Goal: Information Seeking & Learning: Find specific fact

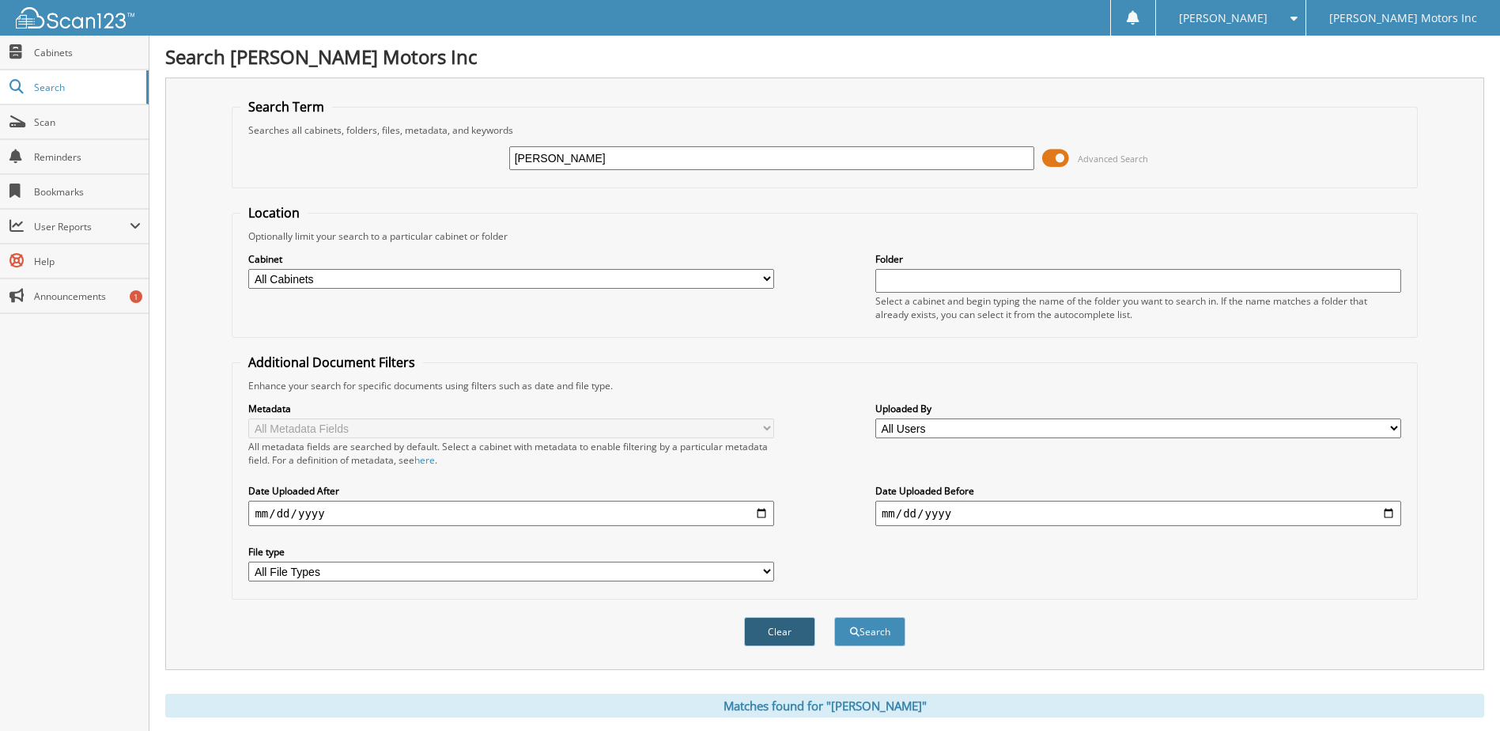
click at [792, 625] on button "Clear" at bounding box center [779, 631] width 71 height 29
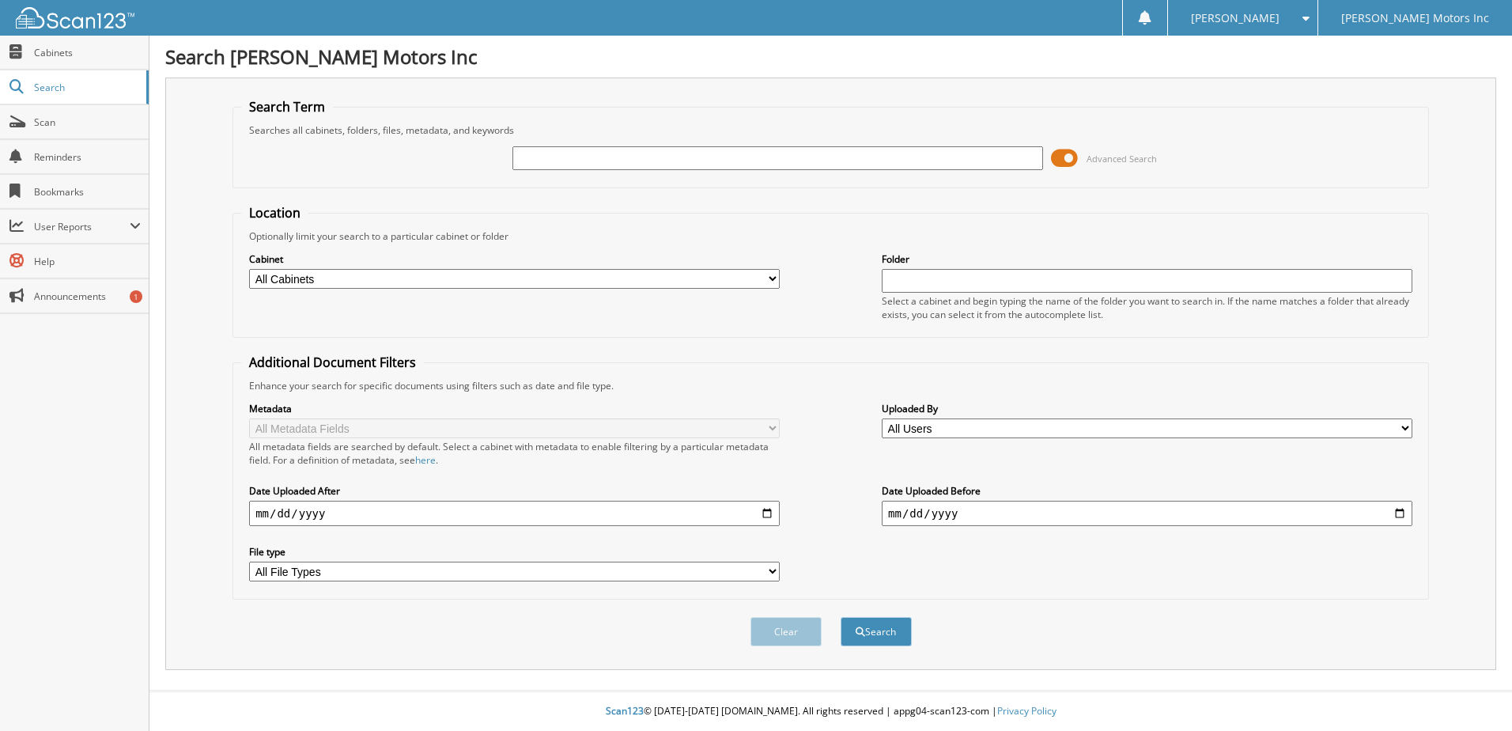
click at [553, 157] on input "text" at bounding box center [777, 158] width 531 height 24
type input "[PERSON_NAME]"
click at [841, 617] on button "Search" at bounding box center [876, 631] width 71 height 29
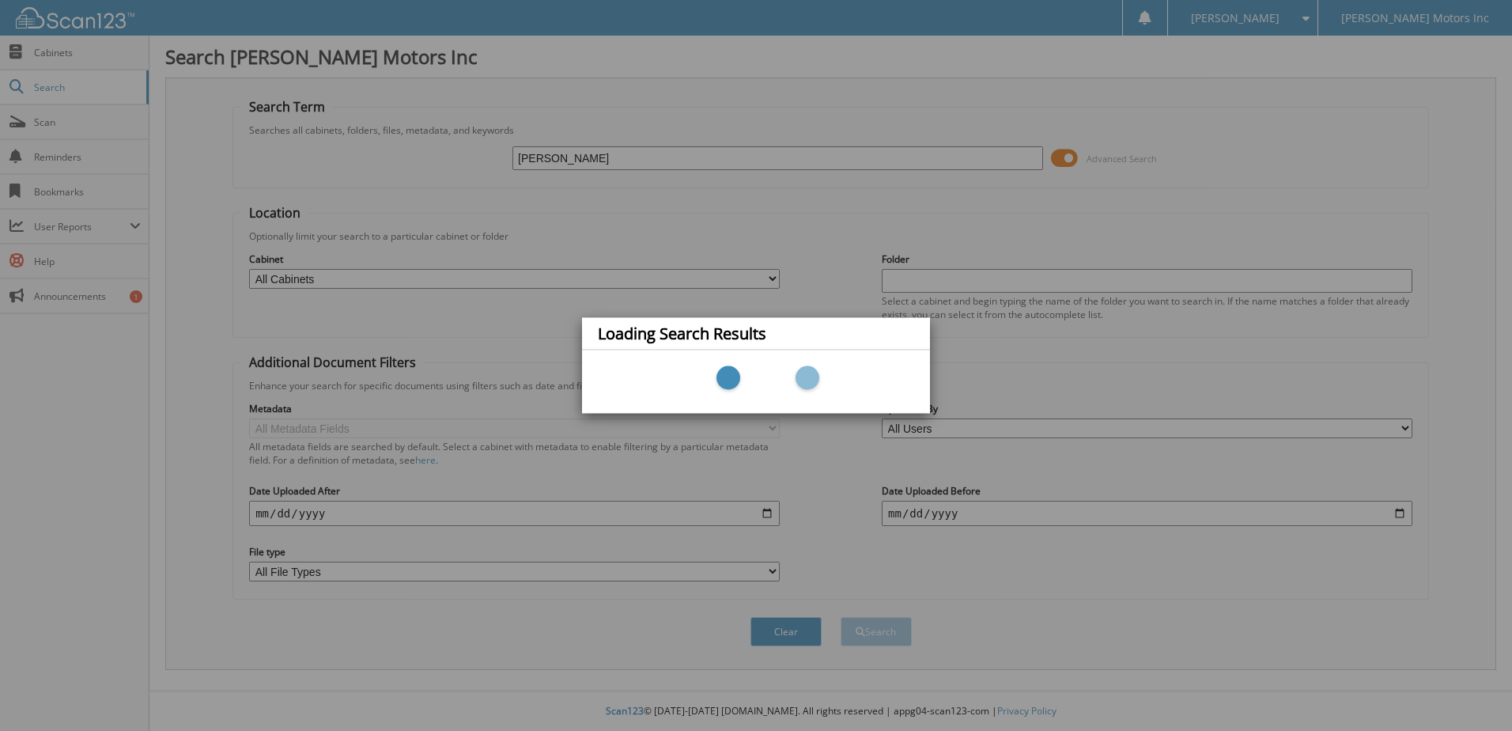
drag, startPoint x: 559, startPoint y: 155, endPoint x: 458, endPoint y: 156, distance: 101.2
click at [458, 156] on div "Loading Search Results" at bounding box center [756, 365] width 1512 height 731
click at [583, 153] on div "Loading Search Results" at bounding box center [756, 365] width 1512 height 731
click at [479, 398] on div "Loading Search Results" at bounding box center [756, 365] width 1512 height 731
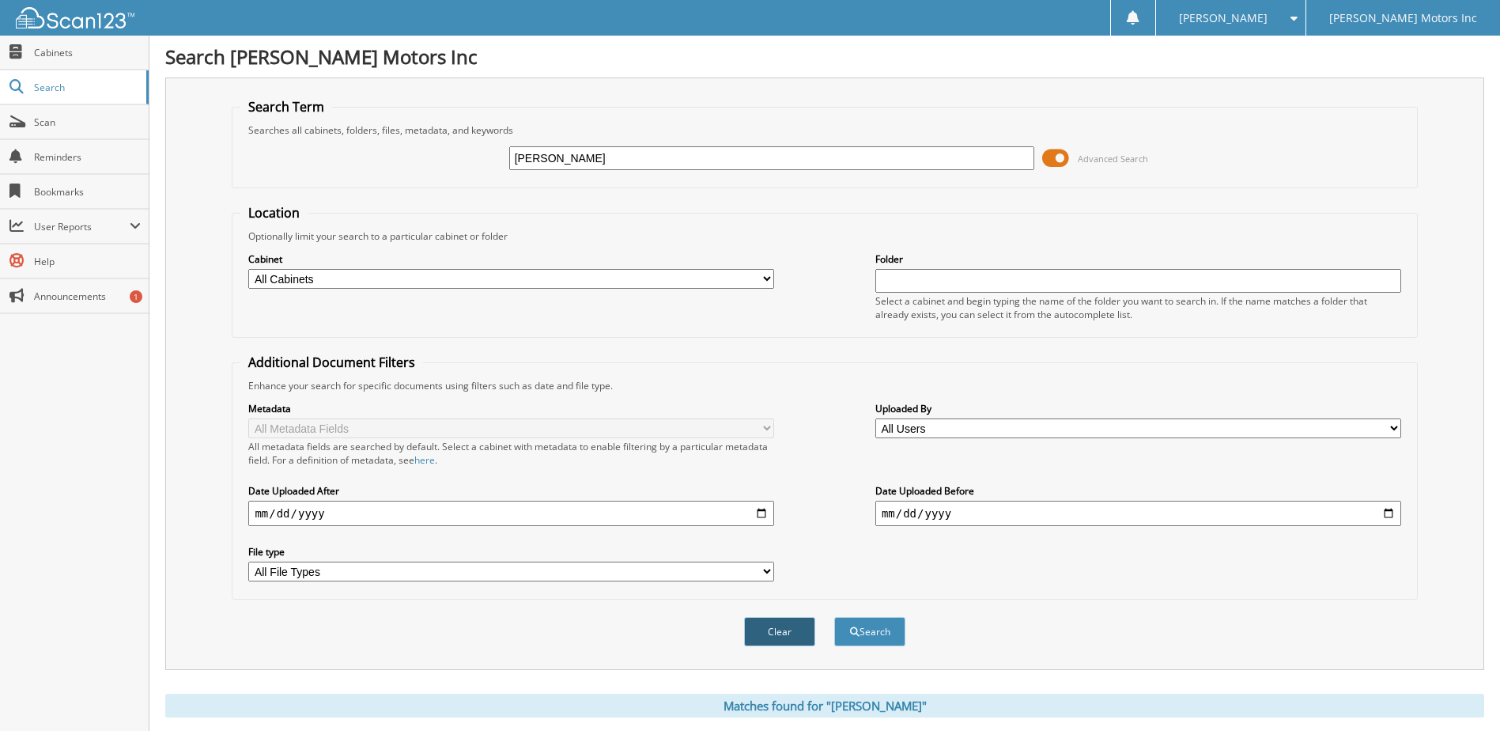
click at [789, 621] on button "Clear" at bounding box center [779, 631] width 71 height 29
